Goal: Task Accomplishment & Management: Complete application form

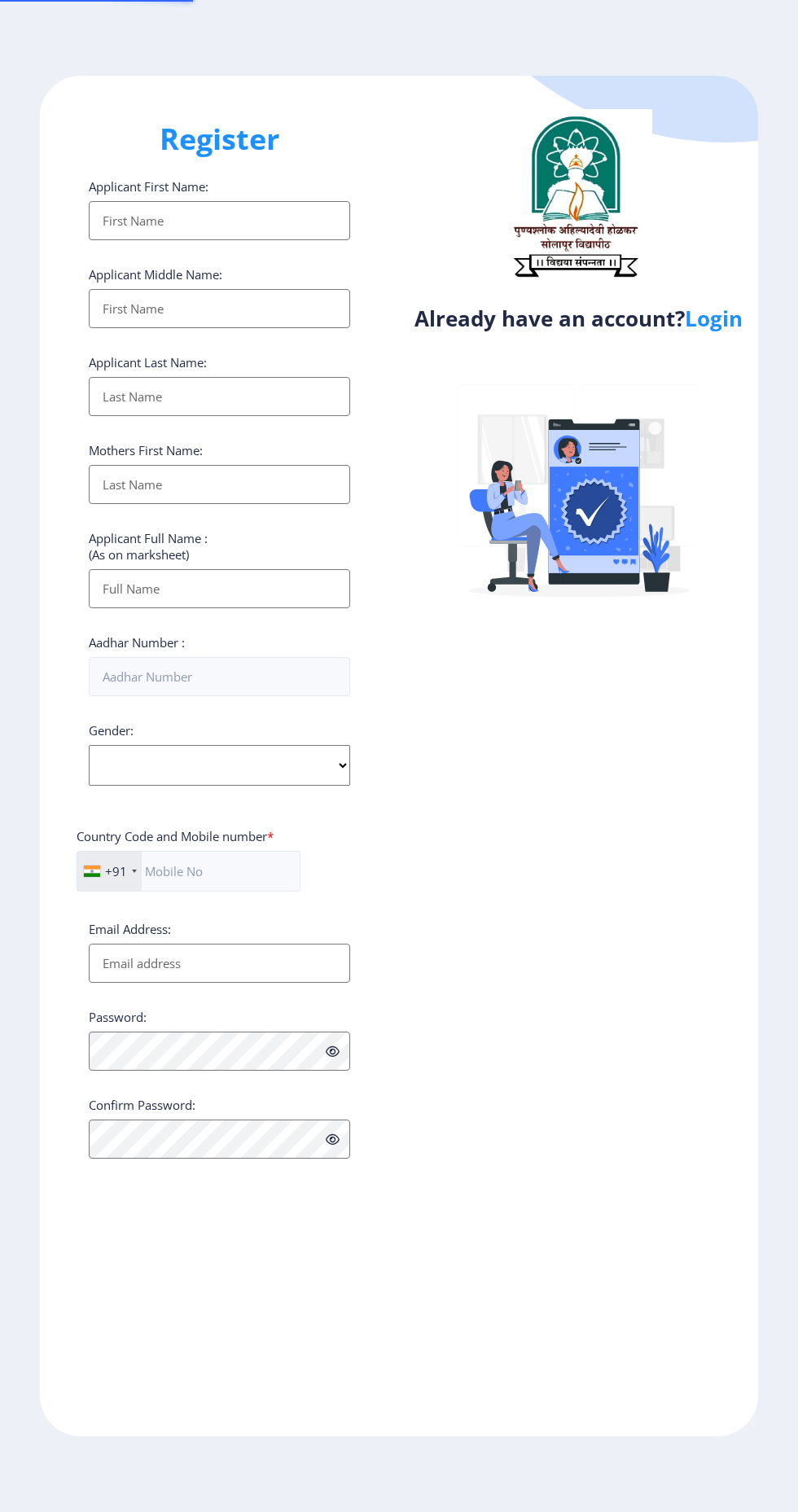
select select
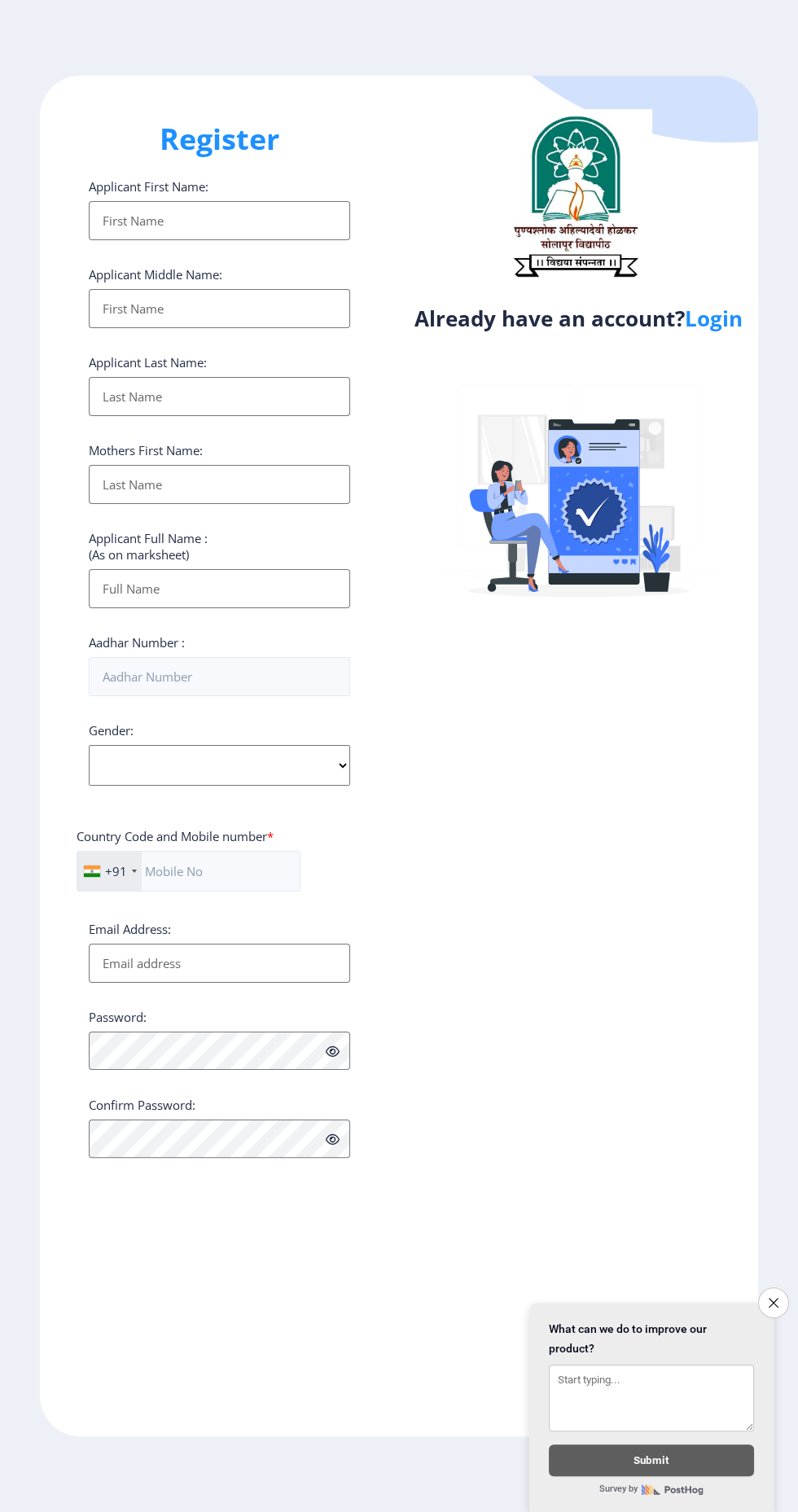
click at [737, 323] on link "Login" at bounding box center [714, 318] width 58 height 29
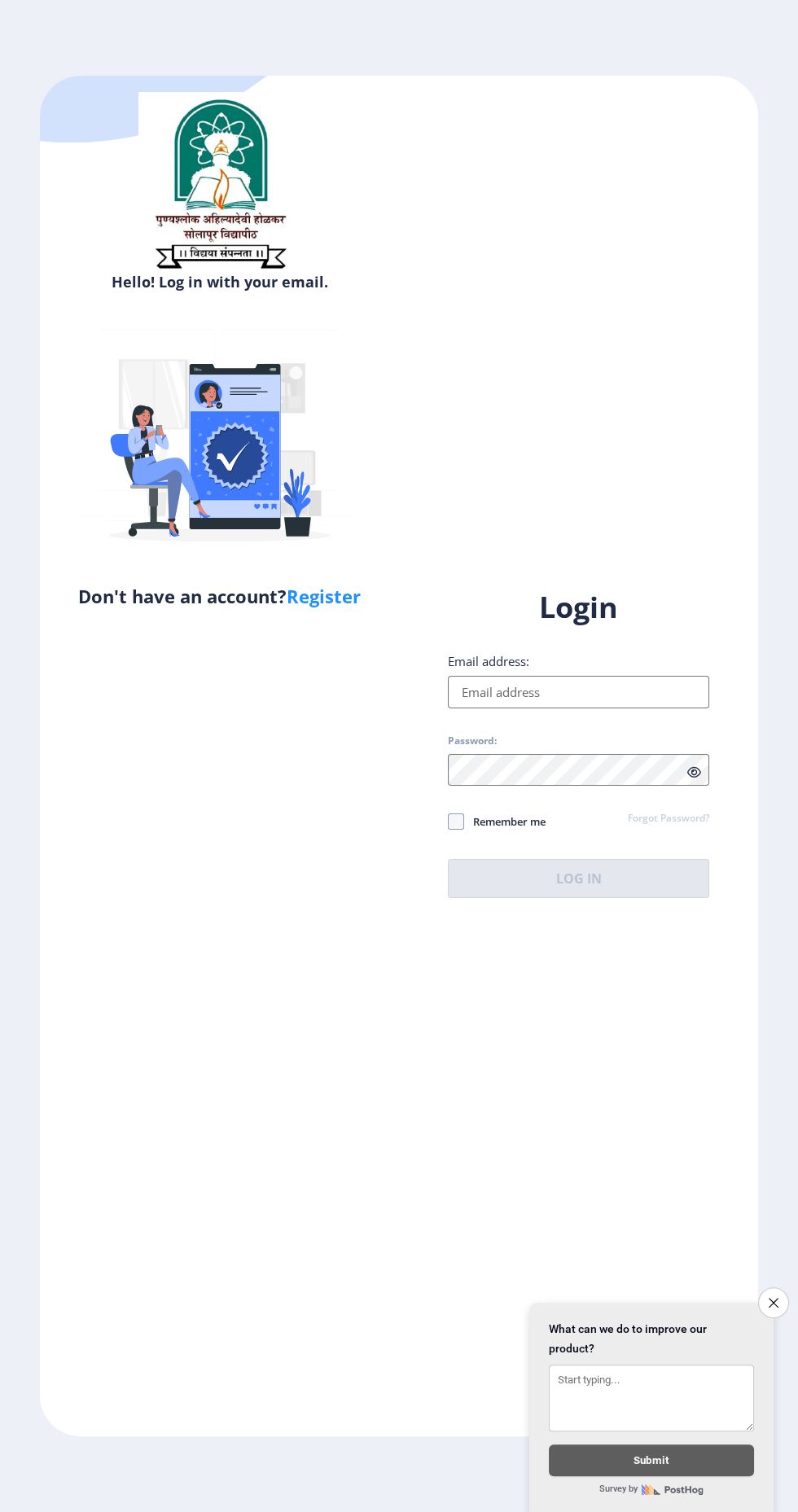
click at [772, 1308] on icon "Close survey" at bounding box center [773, 1302] width 10 height 10
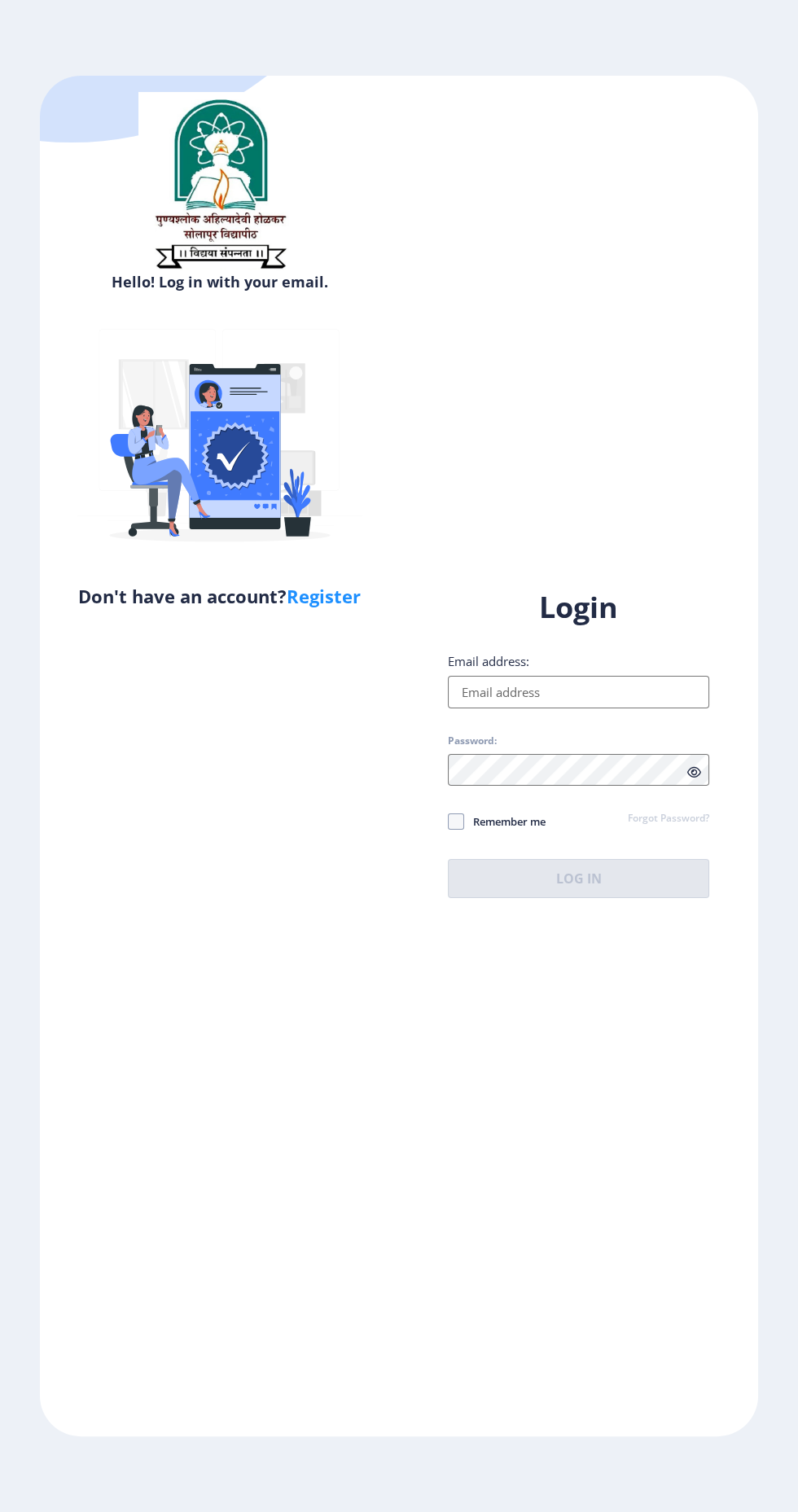
select select
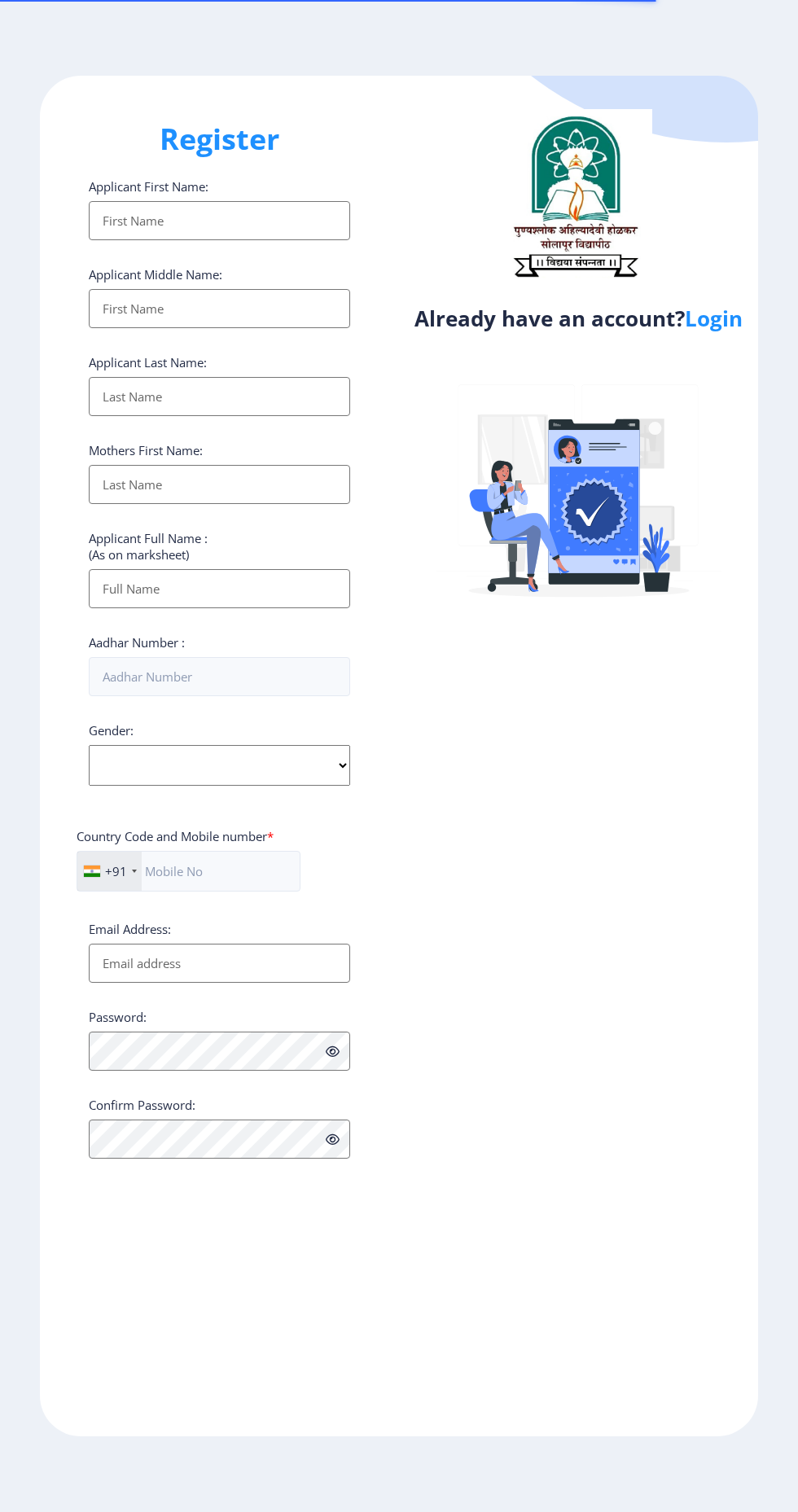
select select
click at [738, 323] on link "Login" at bounding box center [714, 318] width 58 height 29
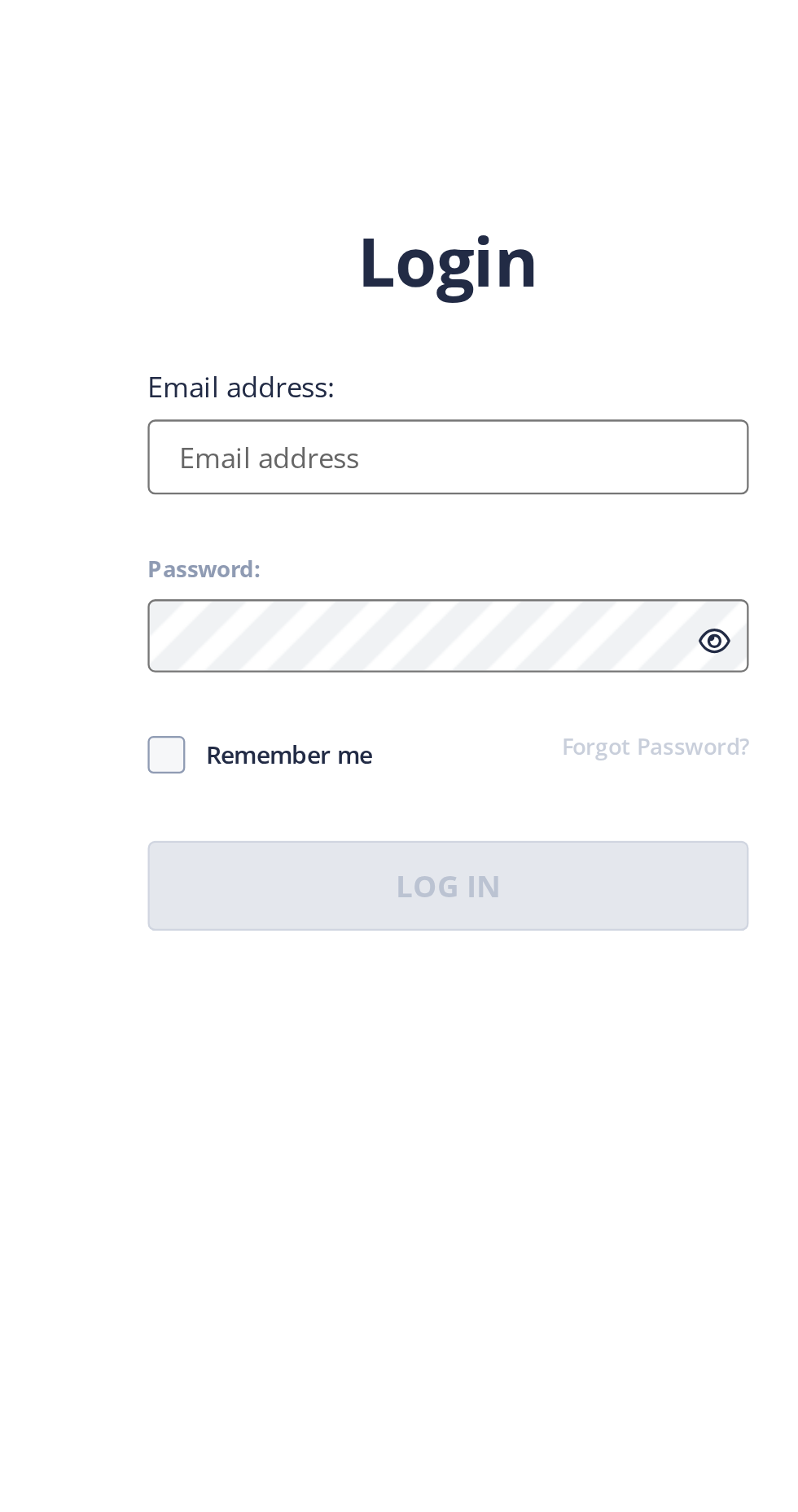
click at [554, 708] on input "Email address:" at bounding box center [578, 692] width 261 height 33
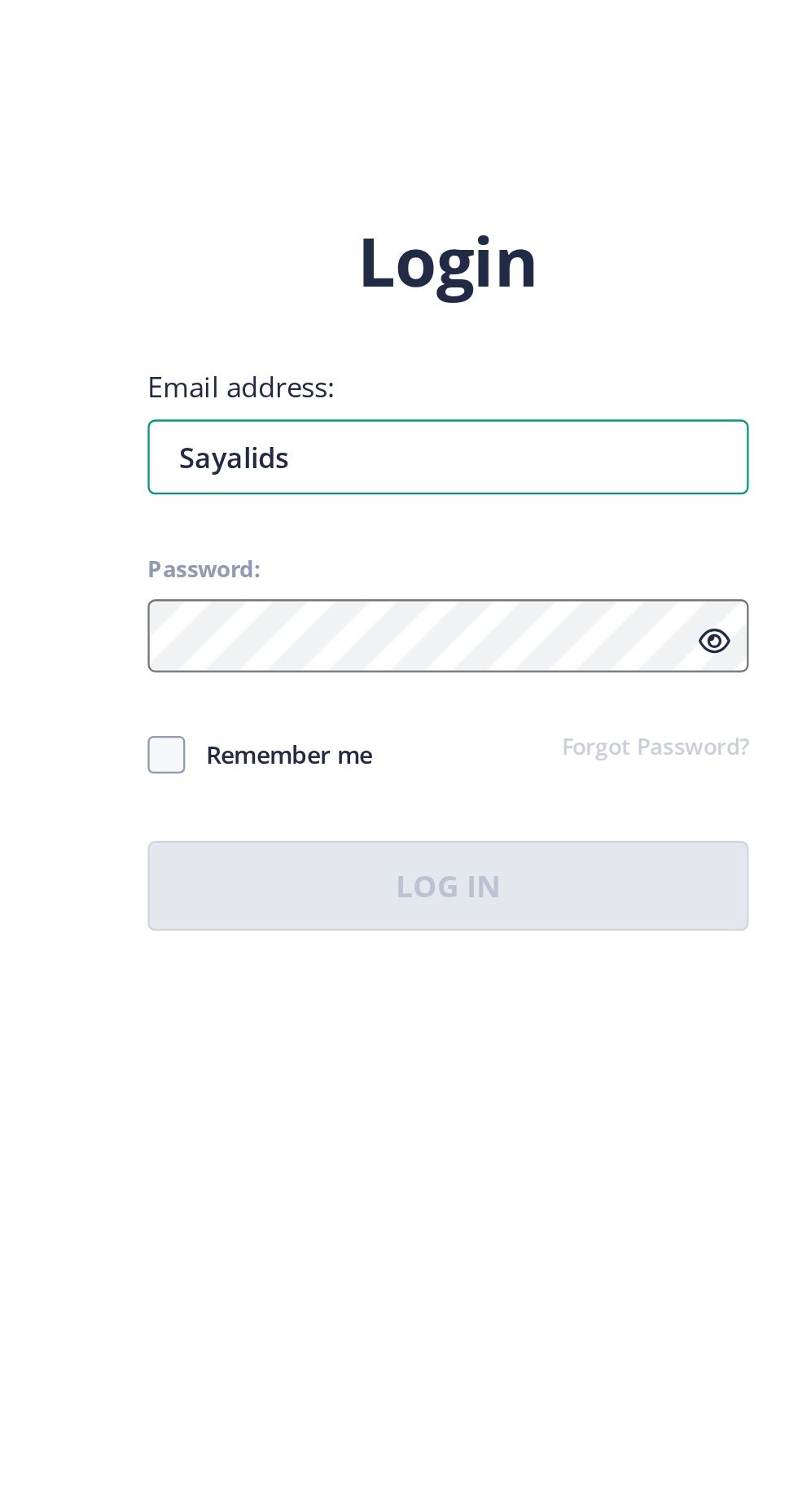
type input "Sayalidsg"
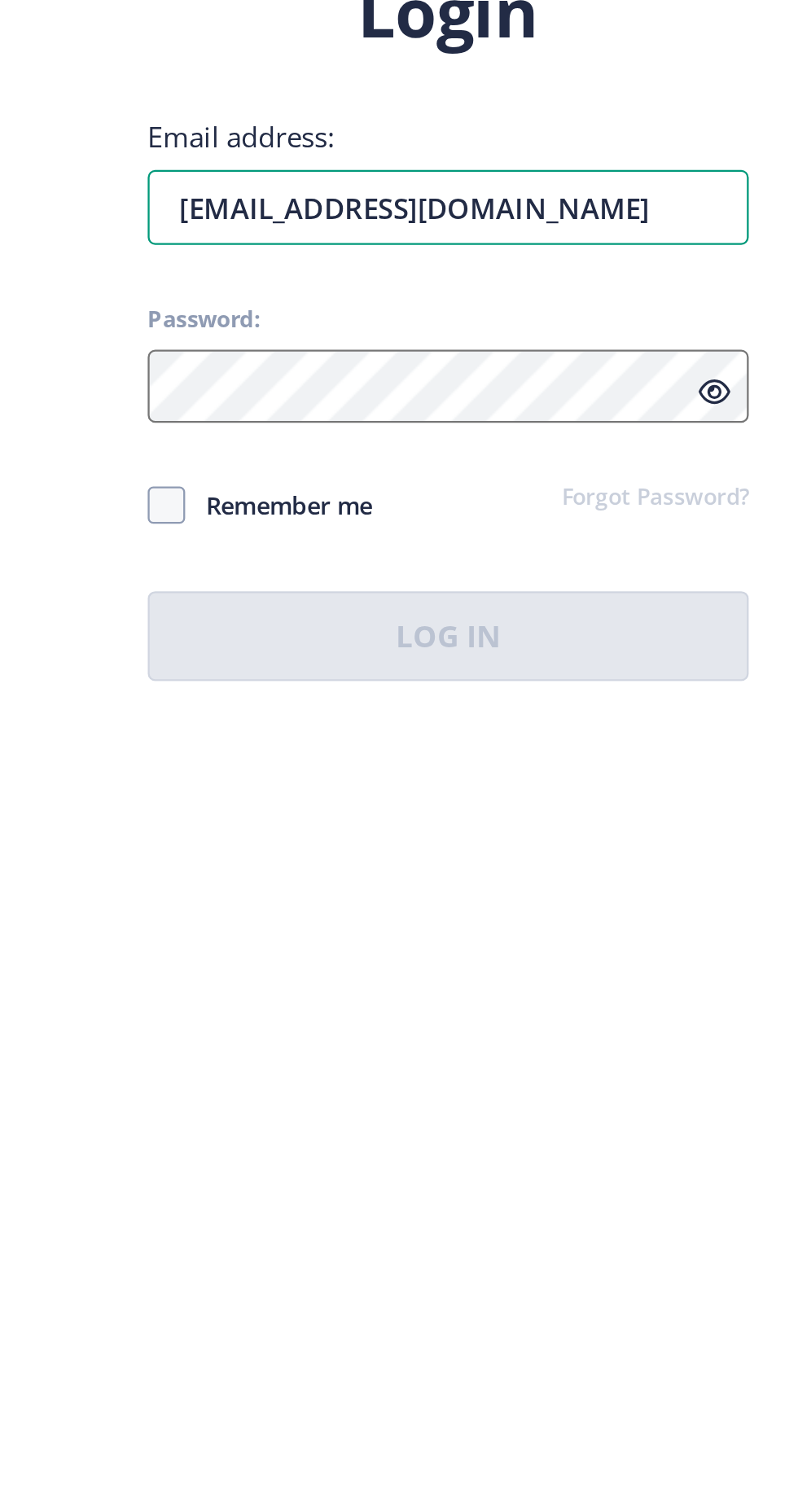
type input "[EMAIL_ADDRESS][DOMAIN_NAME]"
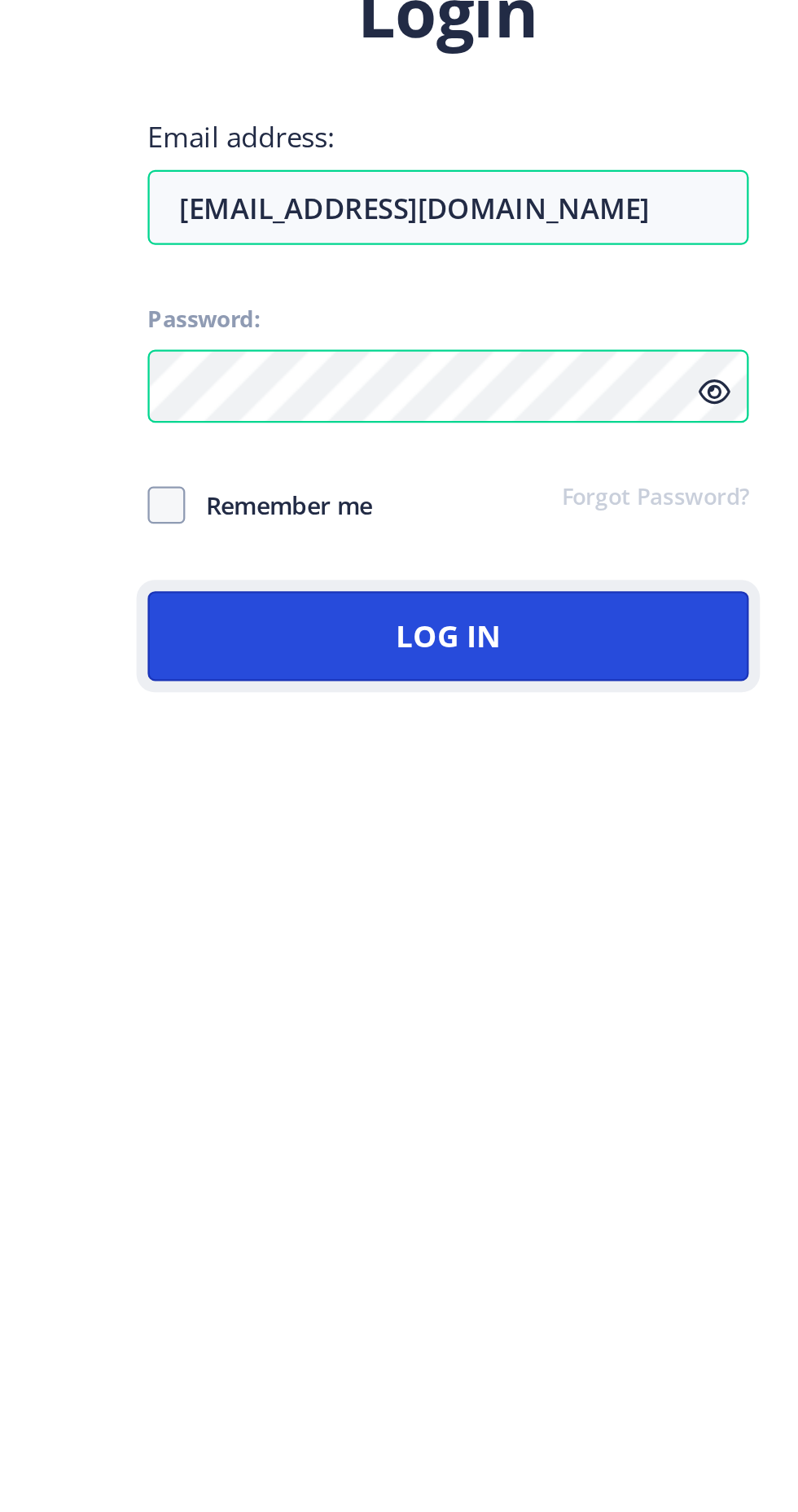
click at [610, 898] on button "Log In" at bounding box center [578, 878] width 261 height 39
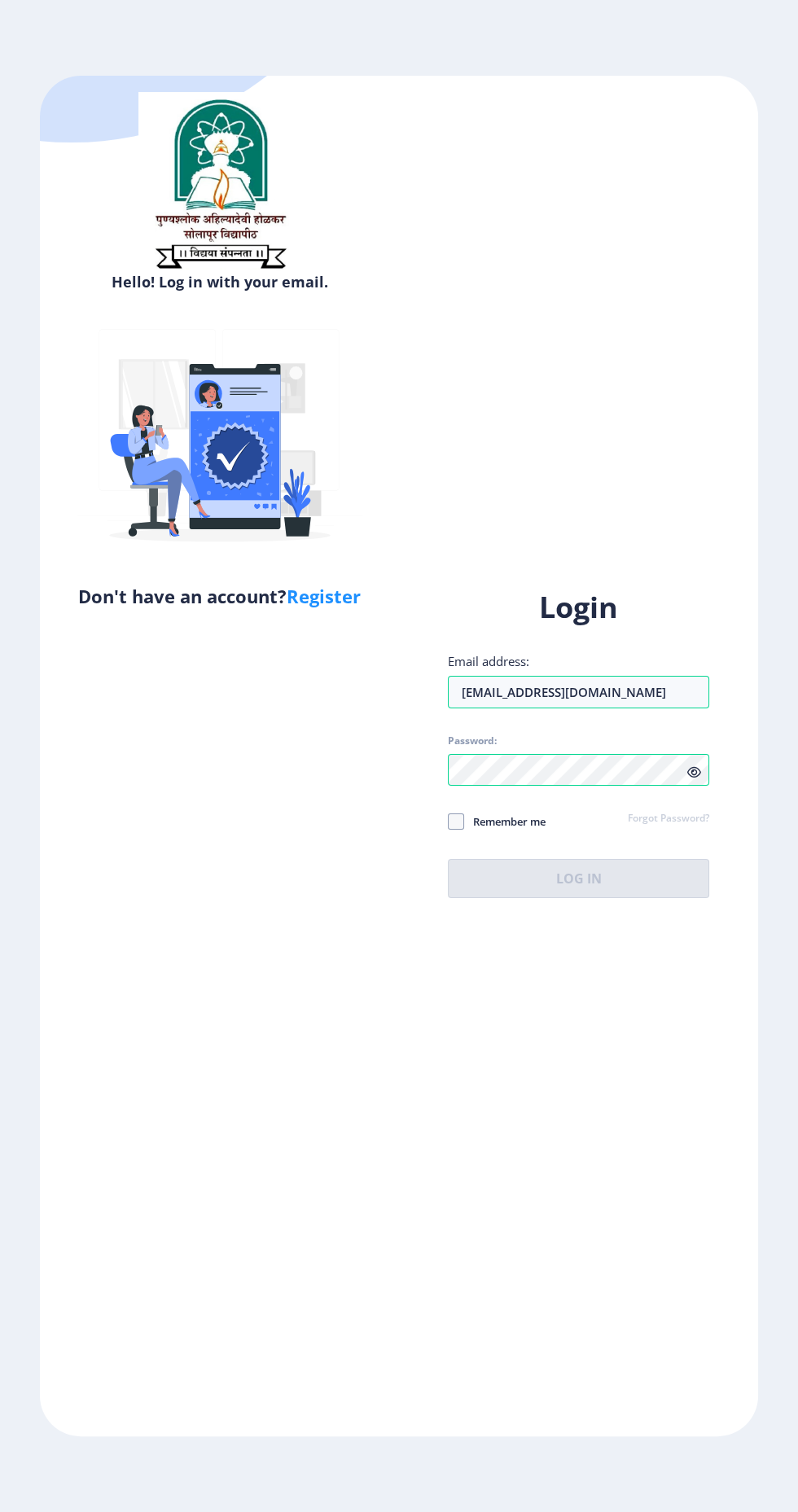
select select
